Goal: Information Seeking & Learning: Learn about a topic

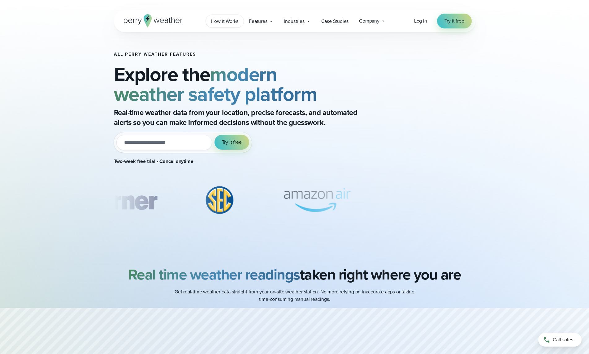
click at [233, 22] on span "How it Works" at bounding box center [225, 21] width 28 height 7
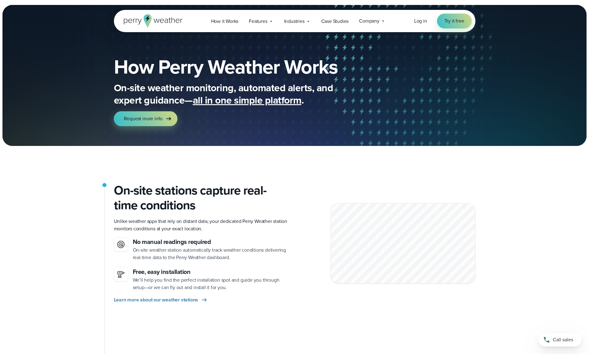
click at [261, 20] on span "Features" at bounding box center [258, 21] width 18 height 7
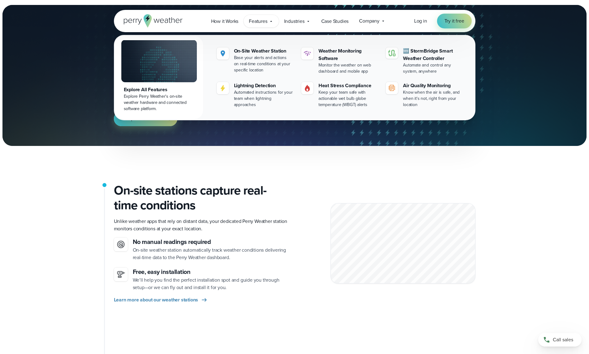
click at [261, 20] on span "Features" at bounding box center [258, 21] width 18 height 7
